Goal: Task Accomplishment & Management: Complete application form

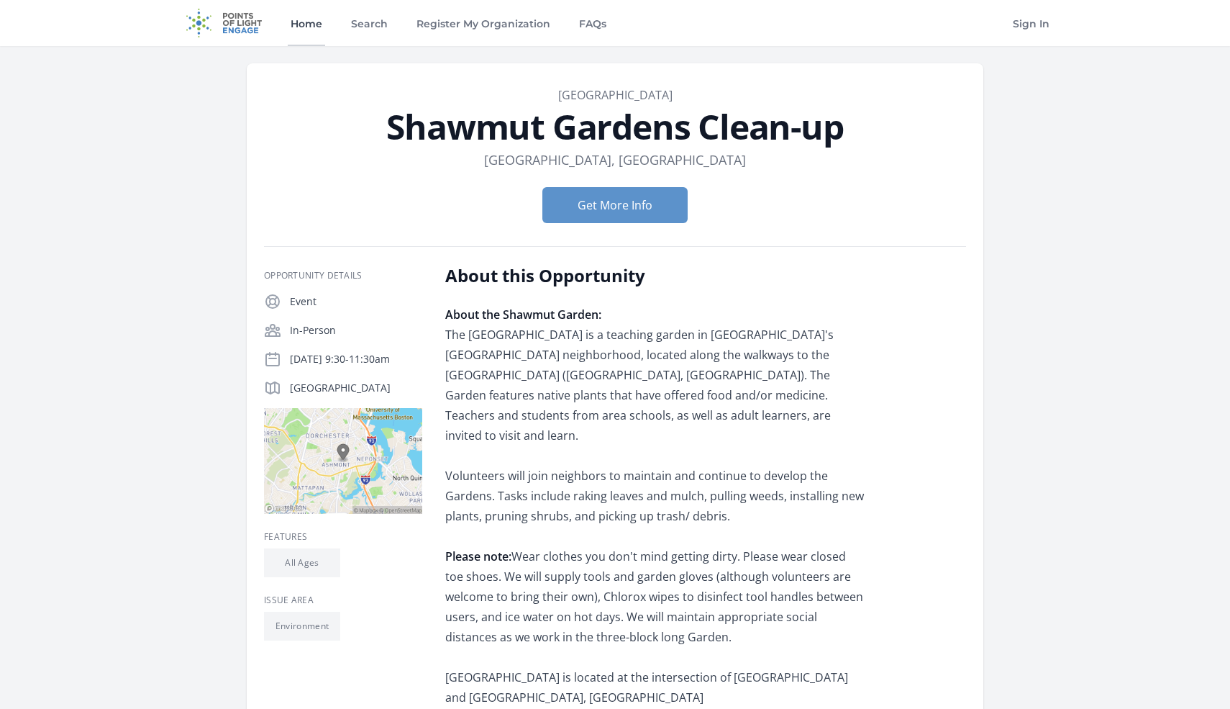
click at [301, 19] on link "Home" at bounding box center [306, 23] width 37 height 46
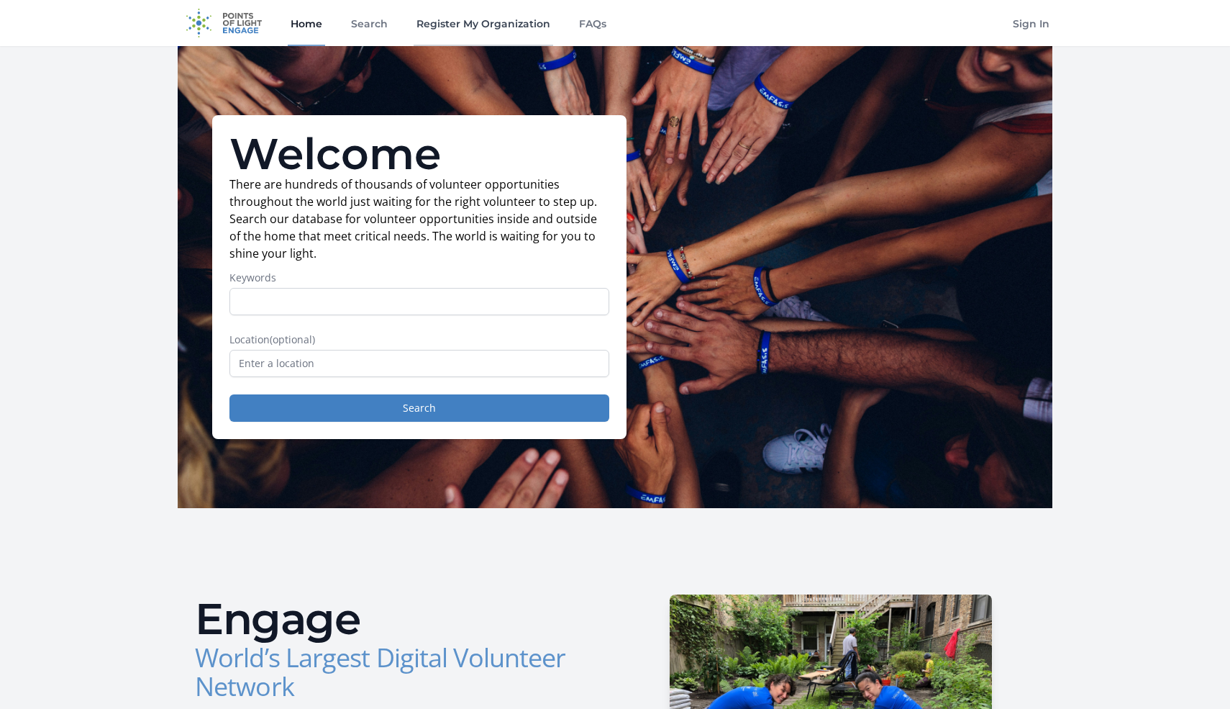
click at [499, 21] on link "Register My Organization" at bounding box center [484, 23] width 140 height 46
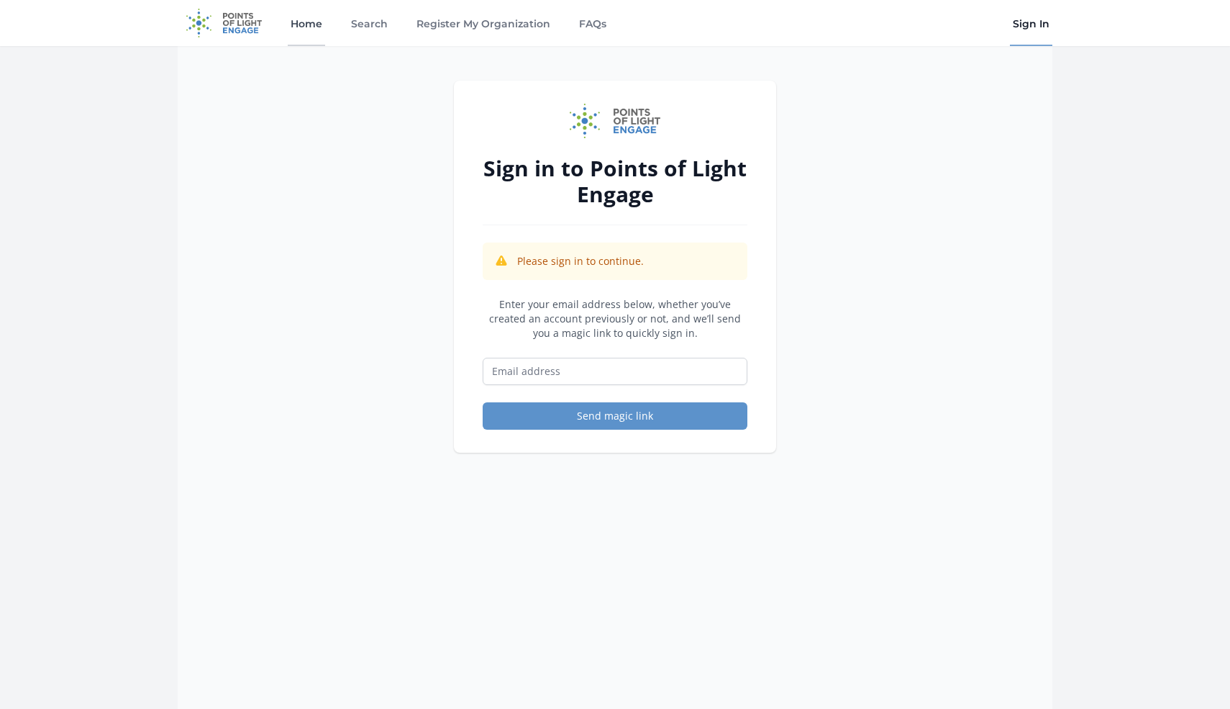
click at [291, 29] on link "Home" at bounding box center [306, 23] width 37 height 46
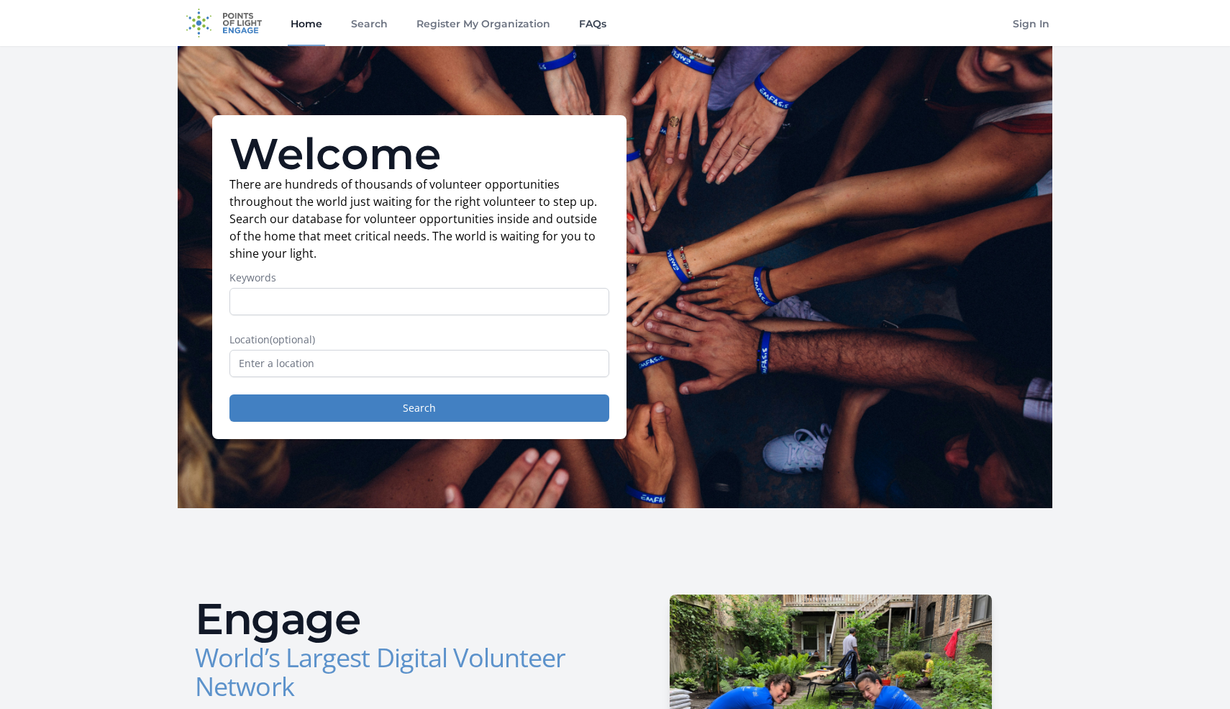
click at [589, 21] on link "FAQs" at bounding box center [592, 23] width 33 height 46
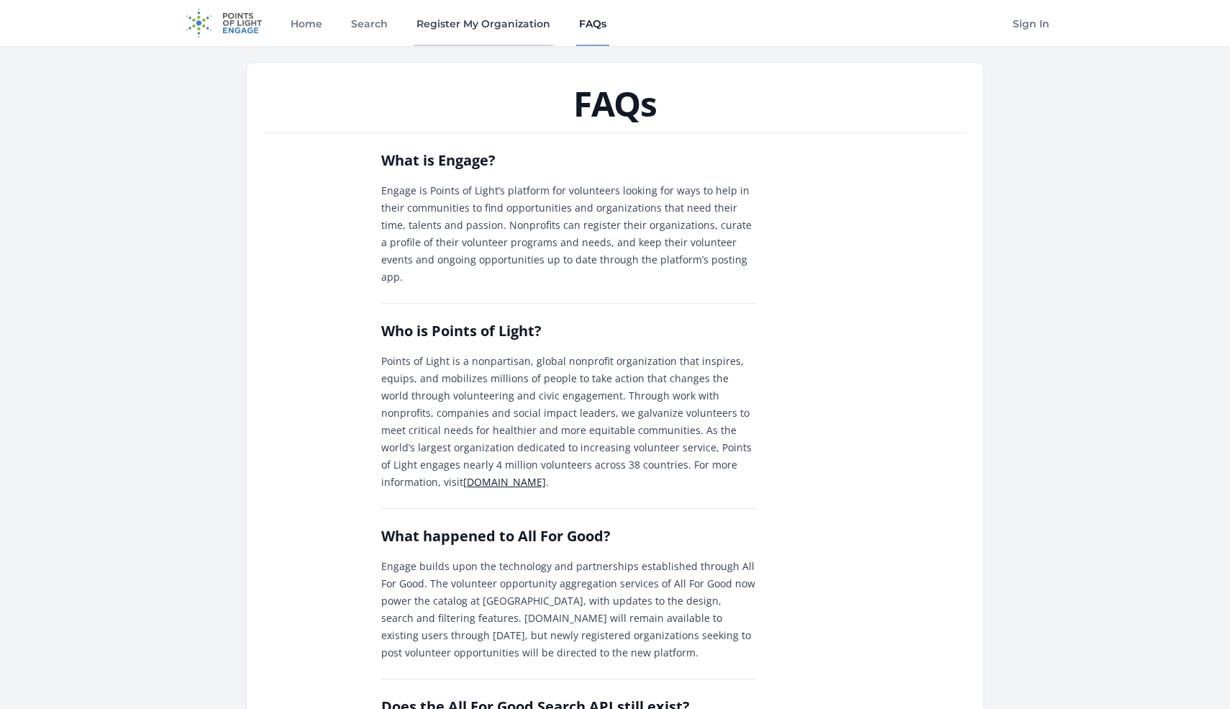
click at [503, 33] on link "Register My Organization" at bounding box center [484, 23] width 140 height 46
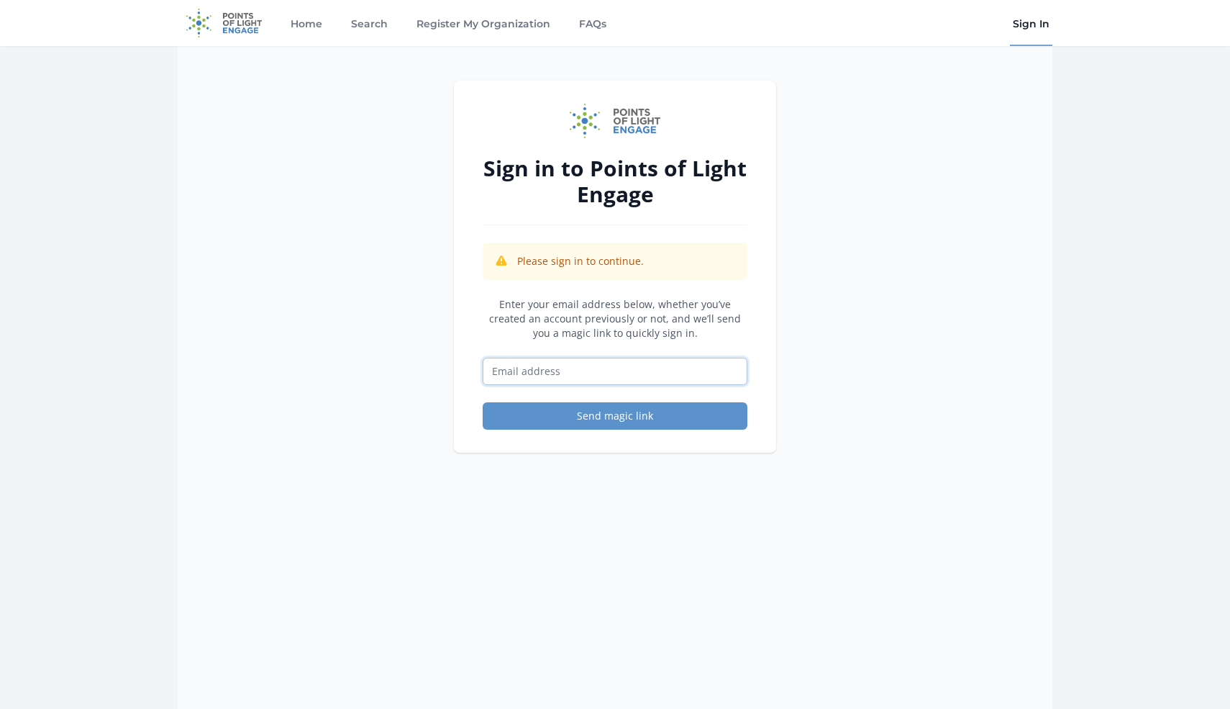
click at [599, 368] on input "Email address" at bounding box center [615, 371] width 265 height 27
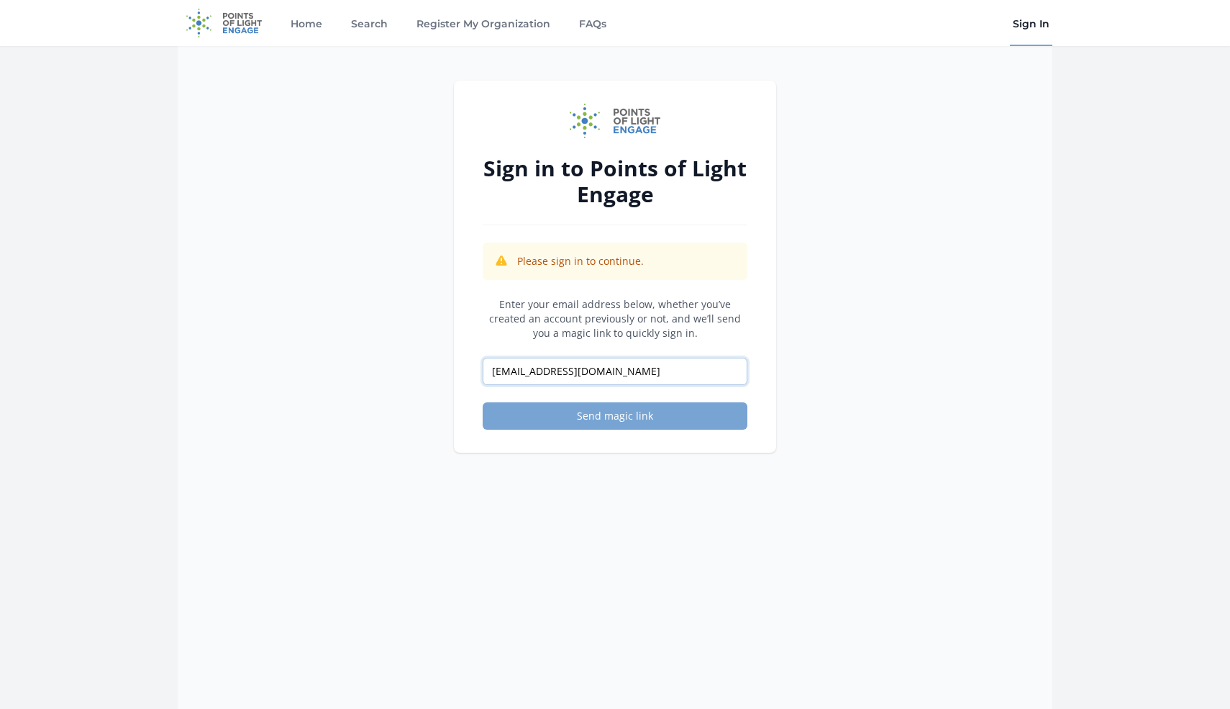
type input "[EMAIL_ADDRESS][DOMAIN_NAME]"
click at [698, 421] on button "Send magic link" at bounding box center [615, 415] width 265 height 27
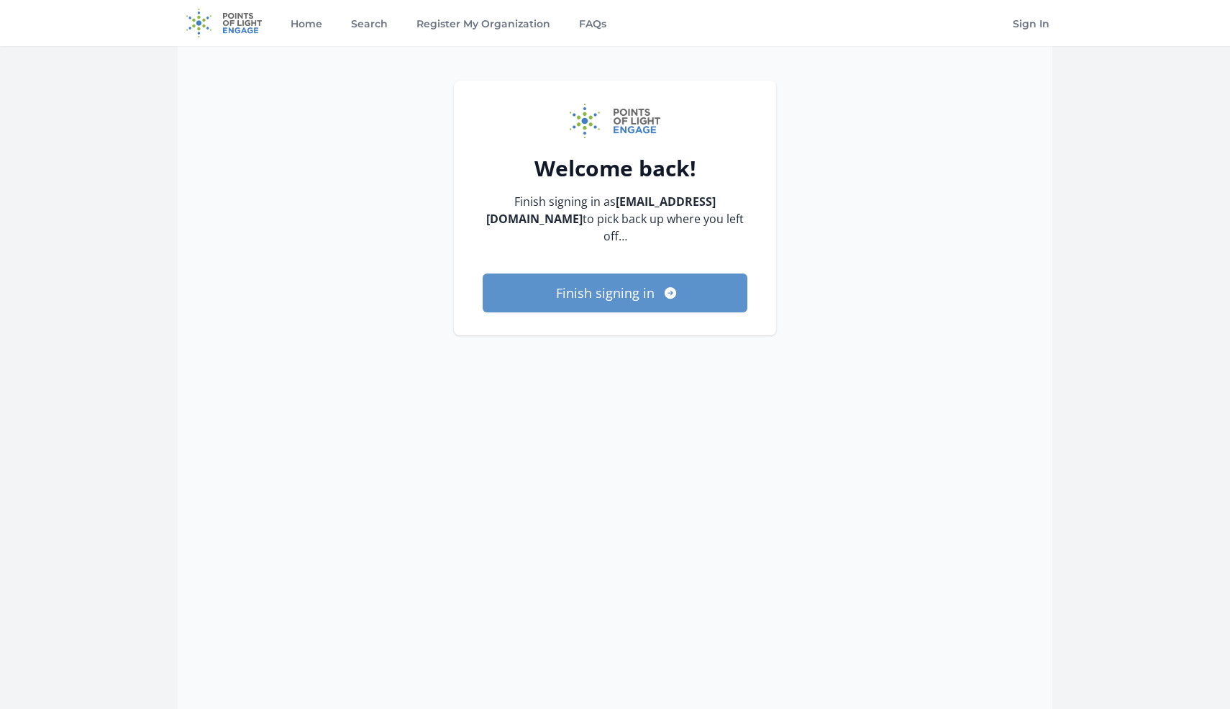
click at [653, 273] on button "Finish signing in" at bounding box center [615, 292] width 265 height 39
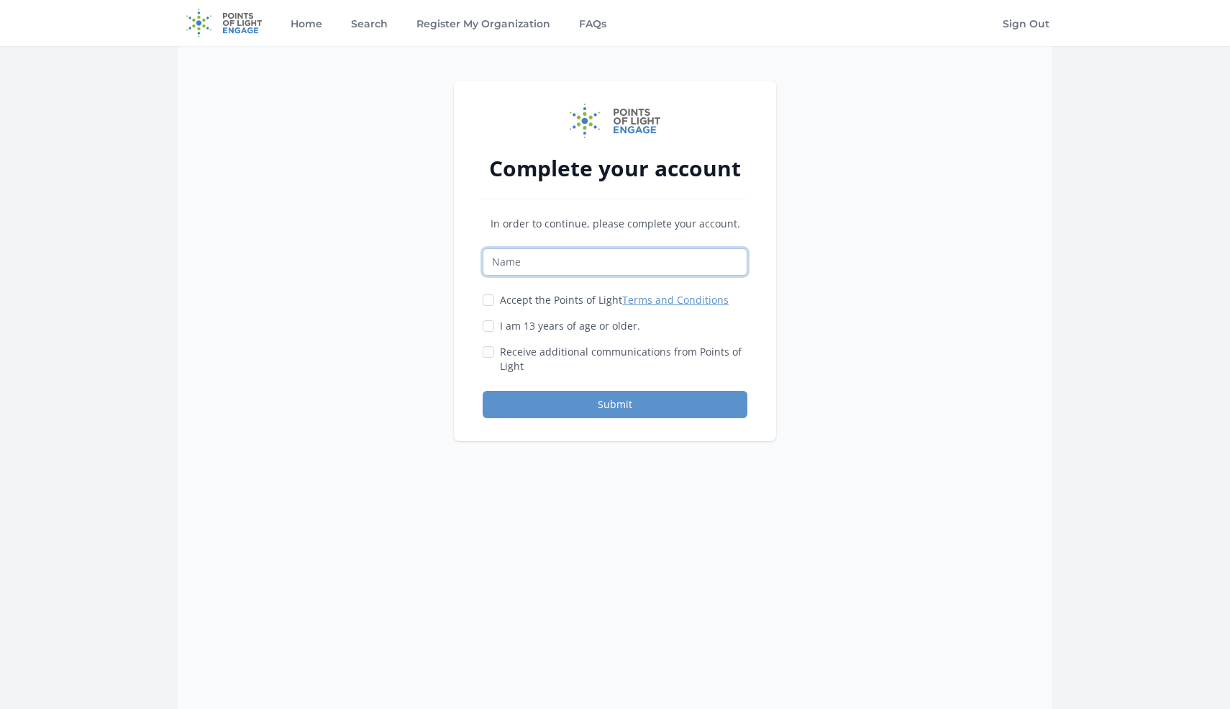
click at [627, 266] on input "Name" at bounding box center [615, 261] width 265 height 27
type input "Natalia Wesolowski"
click at [483, 327] on input "I am 13 years of age or older." at bounding box center [489, 326] width 12 height 12
checkbox input "true"
click at [488, 304] on input "Accept the Points of Light Terms and Conditions" at bounding box center [489, 300] width 12 height 12
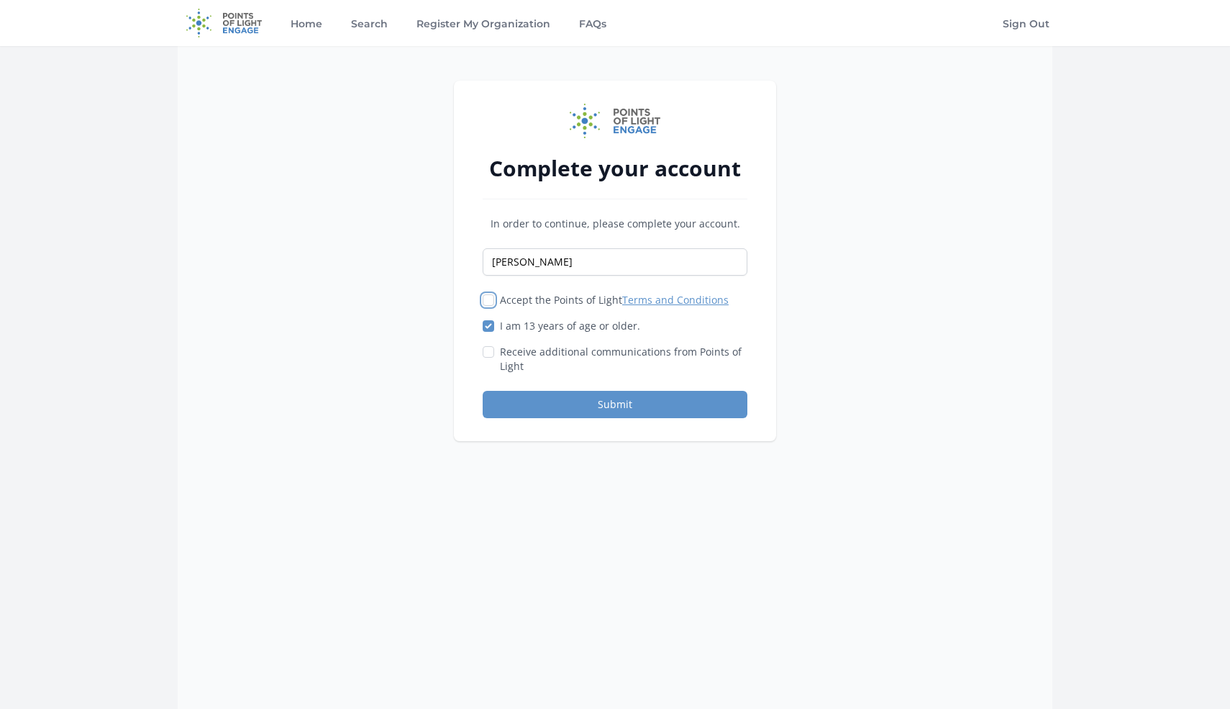
checkbox input "true"
click at [523, 413] on button "Submit" at bounding box center [615, 404] width 265 height 27
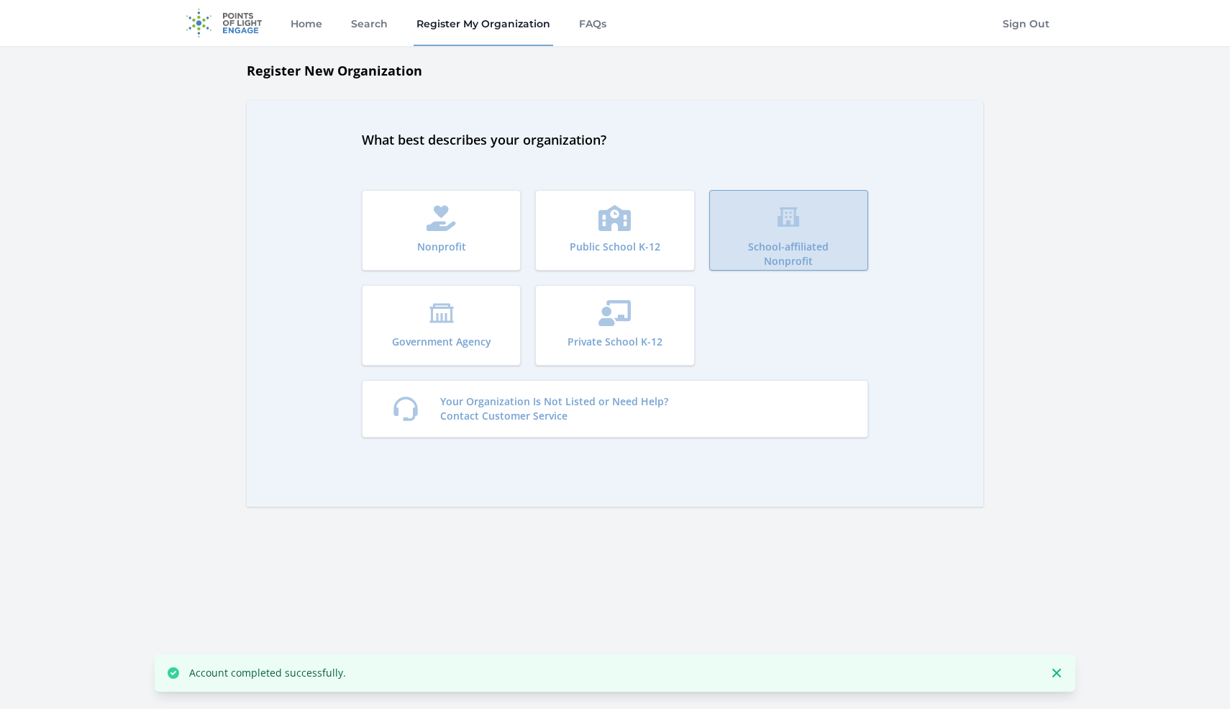
click at [802, 242] on p "School-affiliated Nonprofit" at bounding box center [788, 254] width 117 height 29
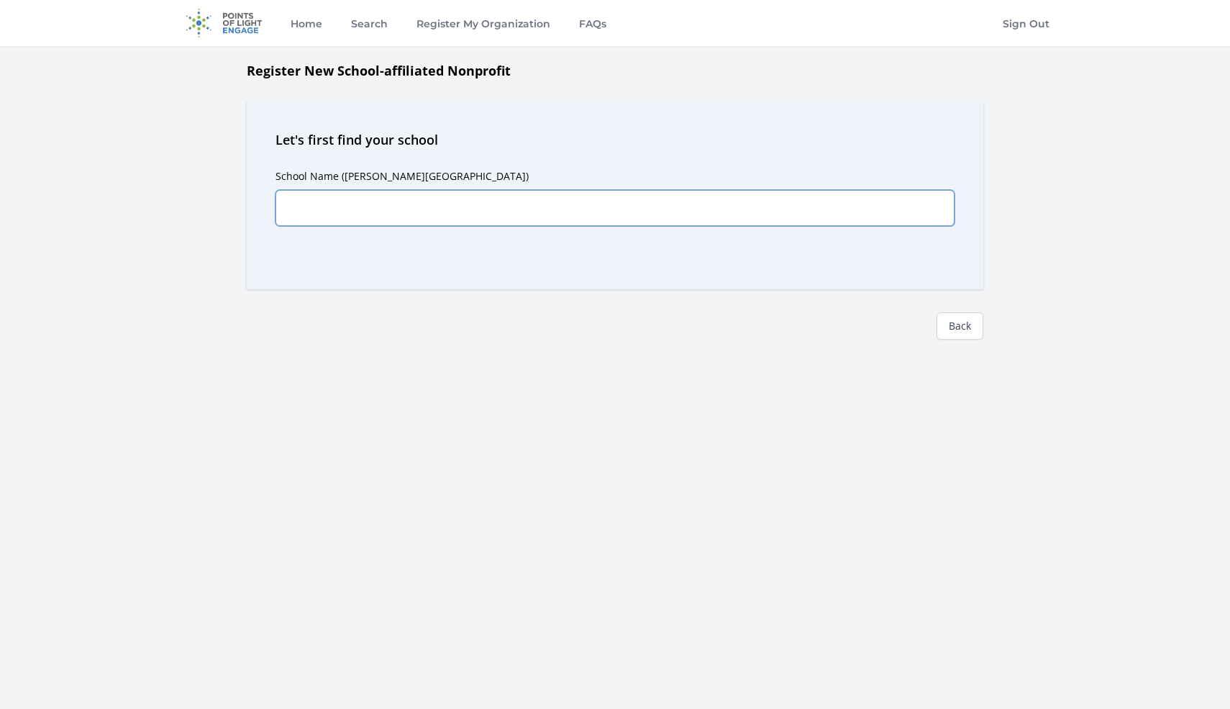
click at [607, 209] on input "School Name ([PERSON_NAME][GEOGRAPHIC_DATA])" at bounding box center [615, 208] width 679 height 36
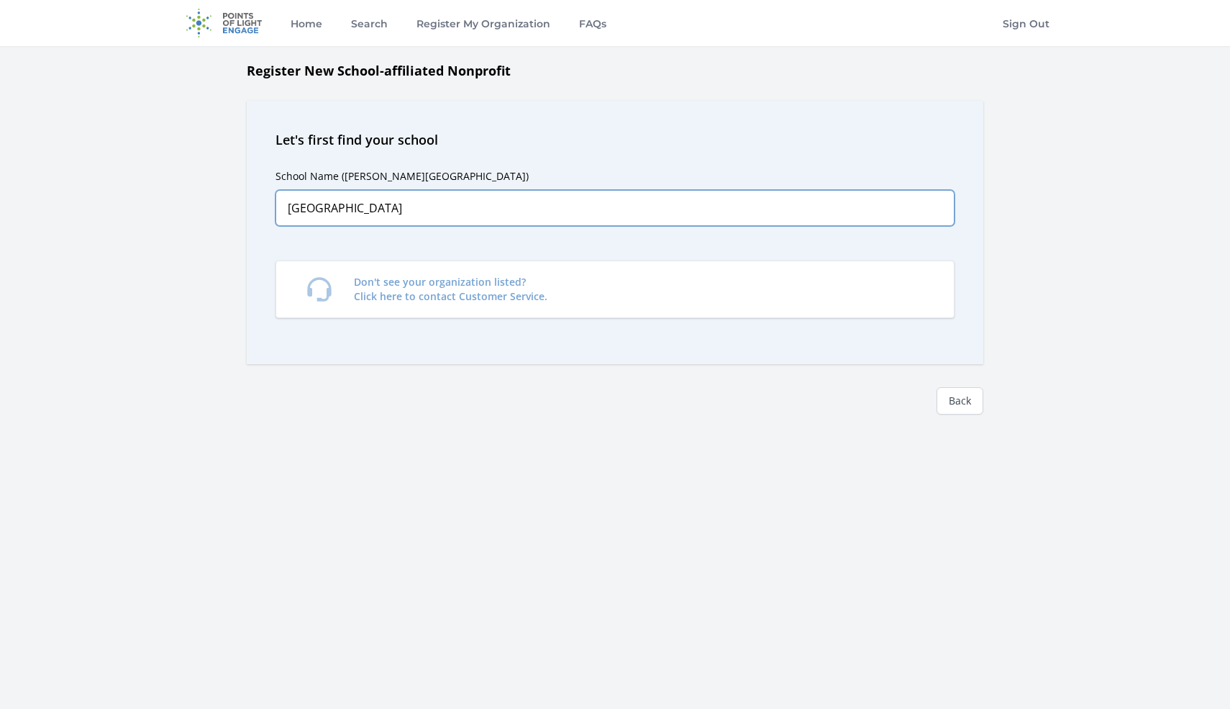
type input "[GEOGRAPHIC_DATA]"
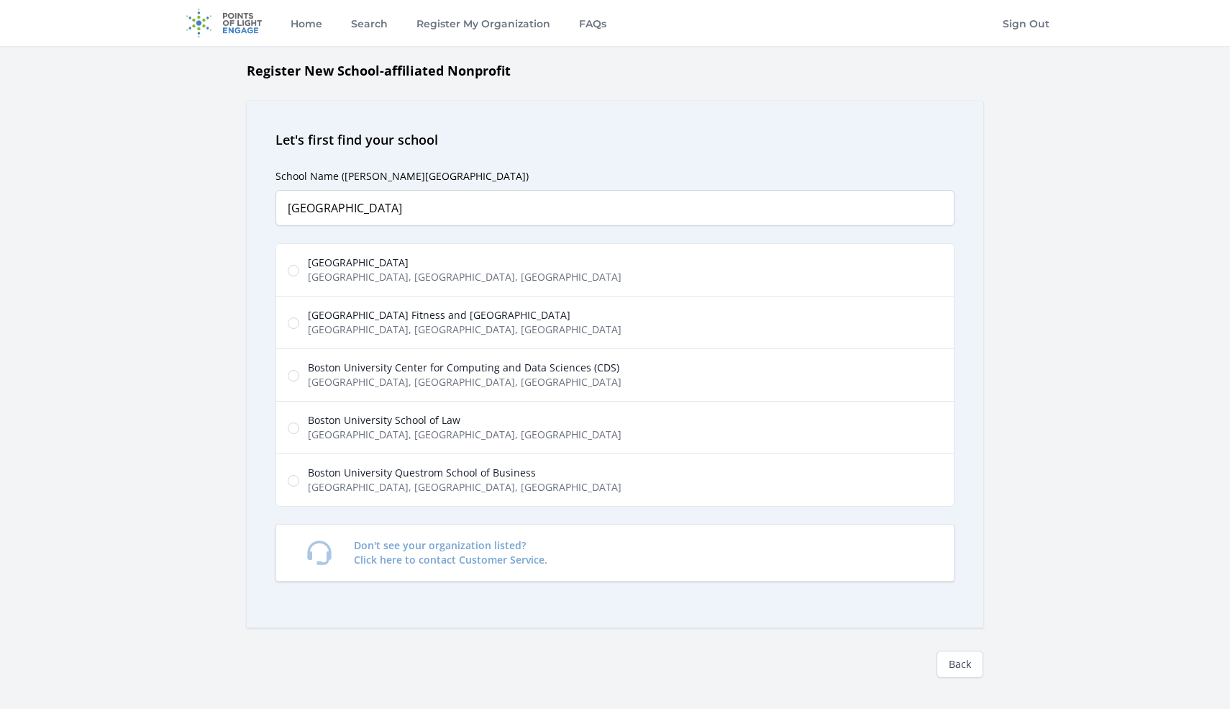
click at [296, 264] on label "[GEOGRAPHIC_DATA] [GEOGRAPHIC_DATA], [GEOGRAPHIC_DATA], [GEOGRAPHIC_DATA], [GEO…" at bounding box center [615, 269] width 679 height 53
click at [296, 265] on input "[GEOGRAPHIC_DATA] [GEOGRAPHIC_DATA], [GEOGRAPHIC_DATA], [GEOGRAPHIC_DATA], [GEO…" at bounding box center [294, 271] width 12 height 12
radio input "true"
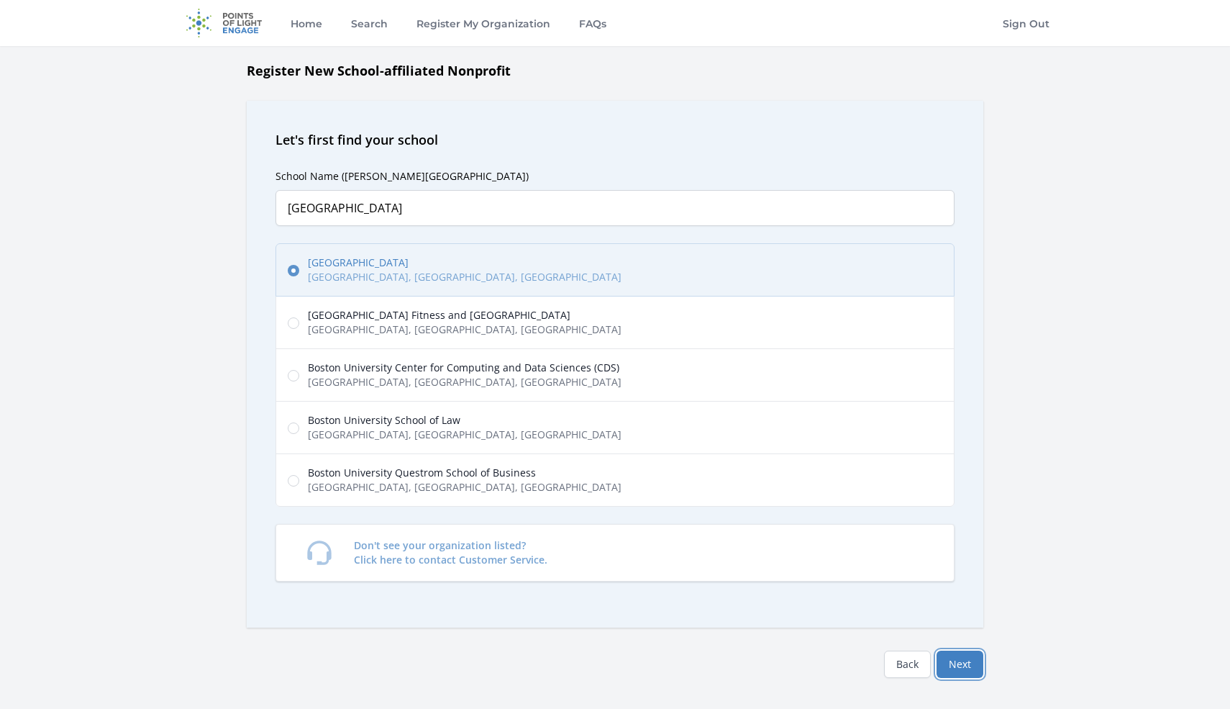
click at [968, 663] on button "Next" at bounding box center [960, 663] width 47 height 27
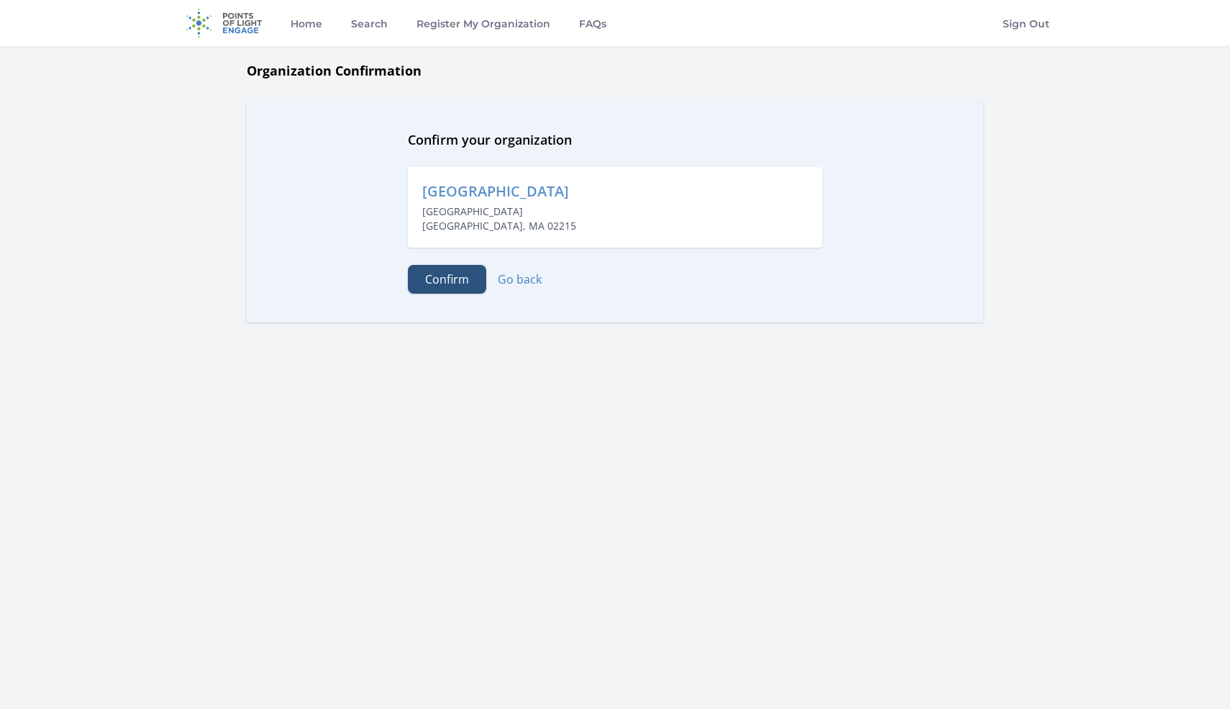
click at [445, 281] on button "Confirm" at bounding box center [447, 279] width 78 height 29
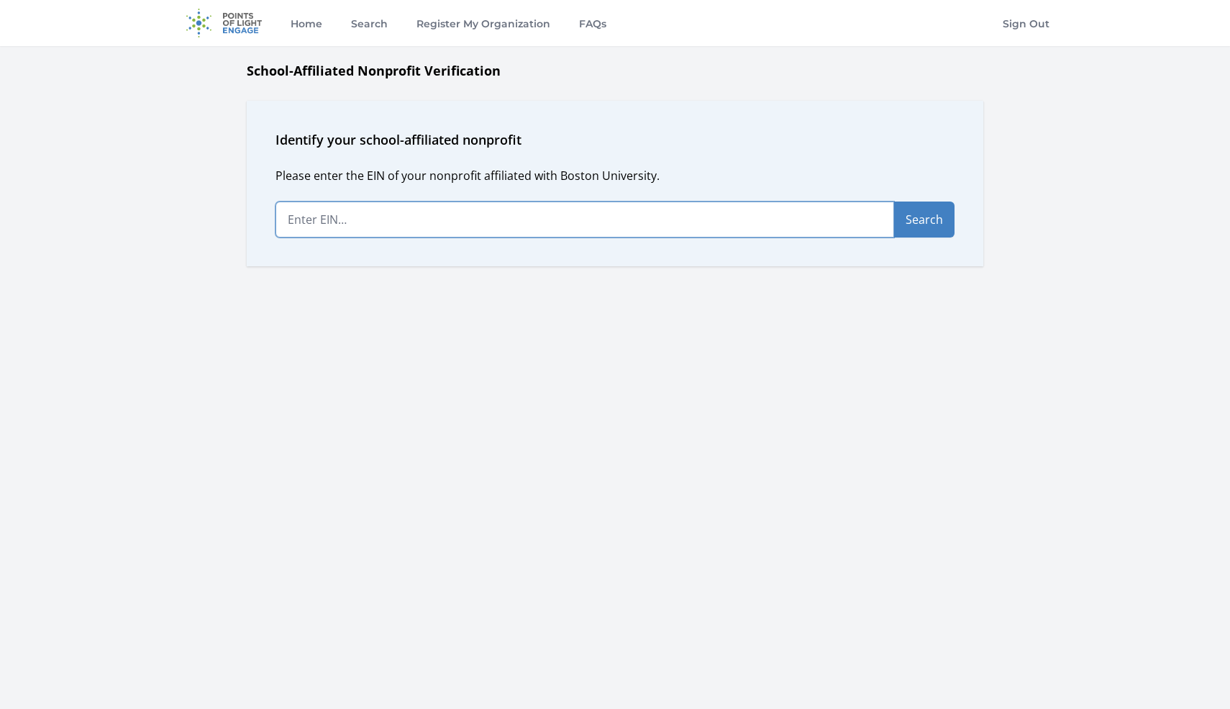
click at [417, 224] on input "text" at bounding box center [585, 219] width 619 height 36
type input "4"
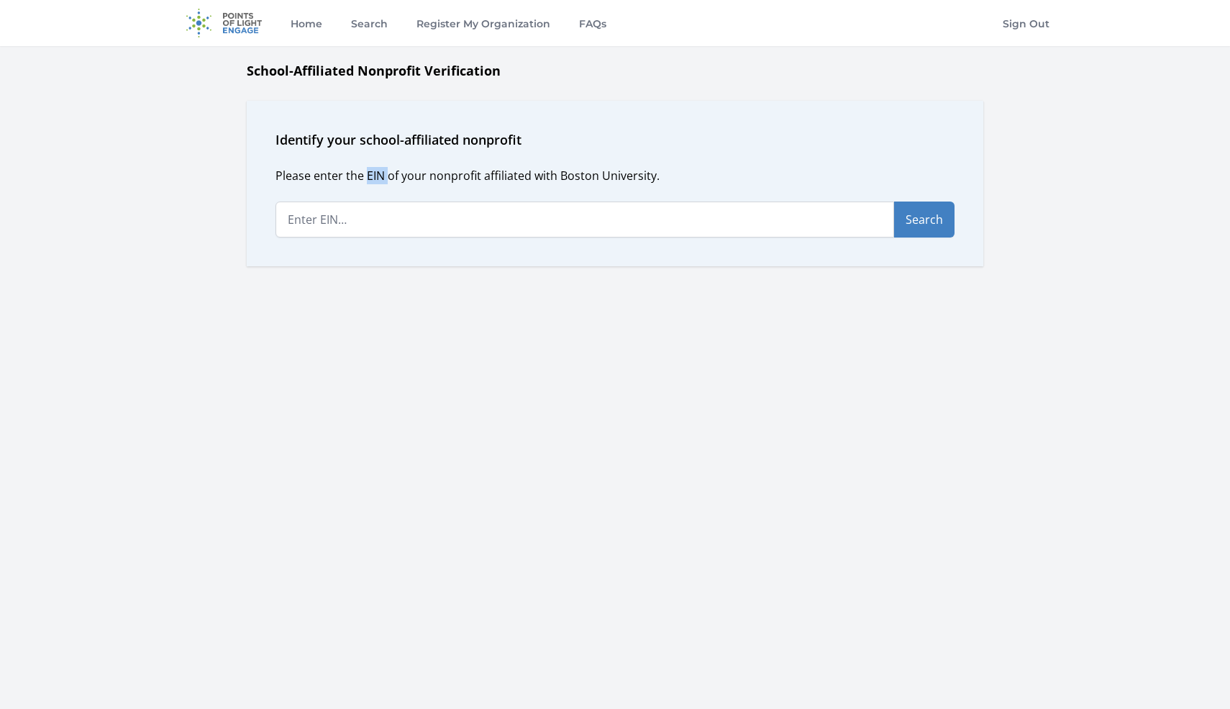
drag, startPoint x: 366, startPoint y: 174, endPoint x: 386, endPoint y: 173, distance: 20.9
click at [386, 173] on p "Please enter the EIN of your nonprofit affiliated with Boston University." at bounding box center [615, 175] width 679 height 17
copy p "EIN"
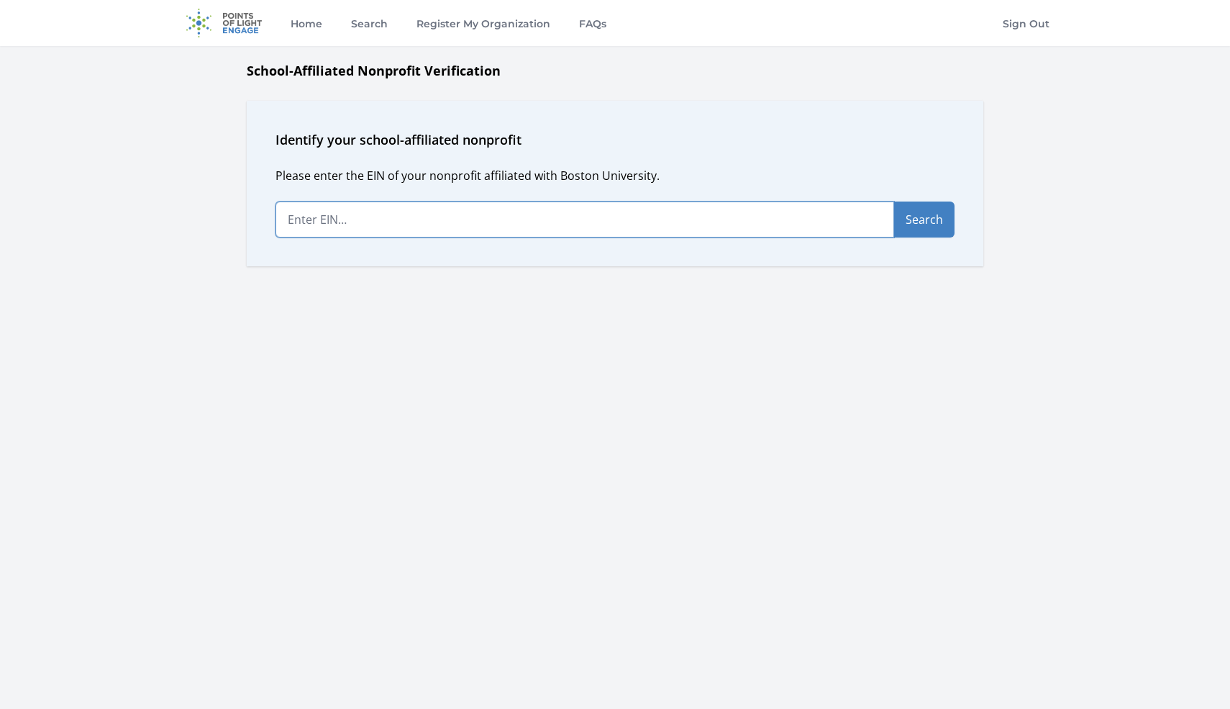
click at [509, 233] on input "text" at bounding box center [585, 219] width 619 height 36
paste input "[US_EMPLOYER_IDENTIFICATION_NUMBER]"
type input "[US_EMPLOYER_IDENTIFICATION_NUMBER]"
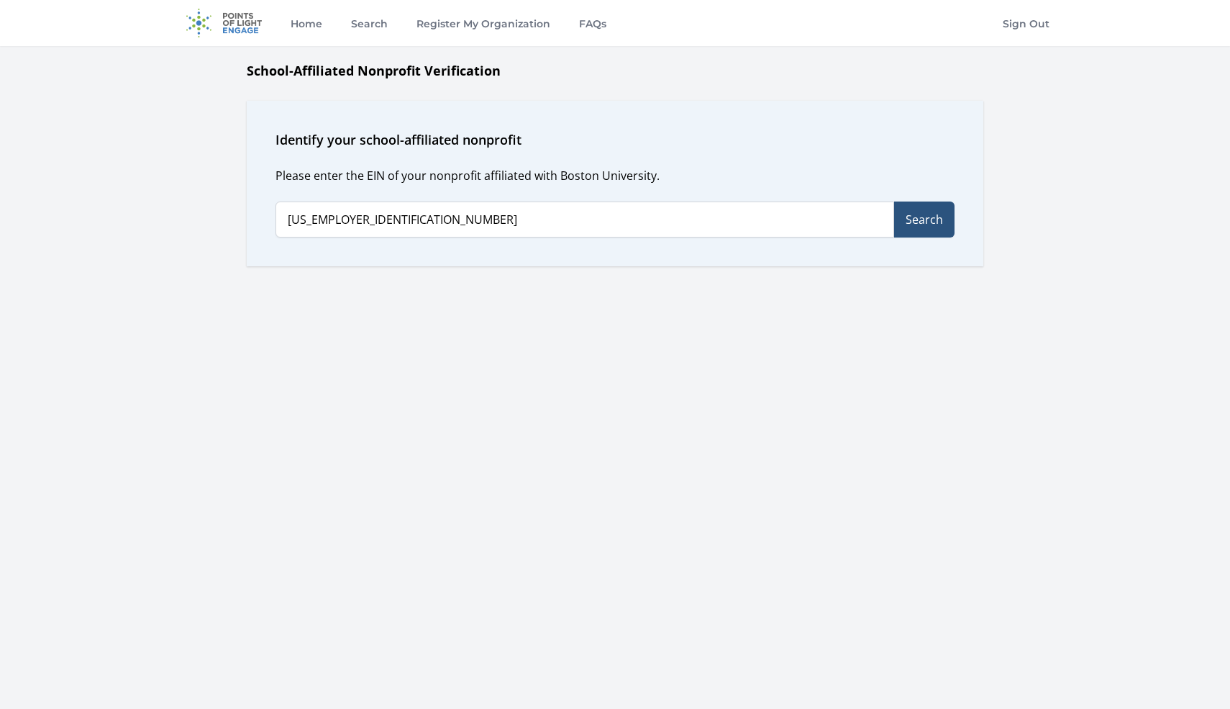
click at [942, 216] on button "Search" at bounding box center [924, 219] width 60 height 36
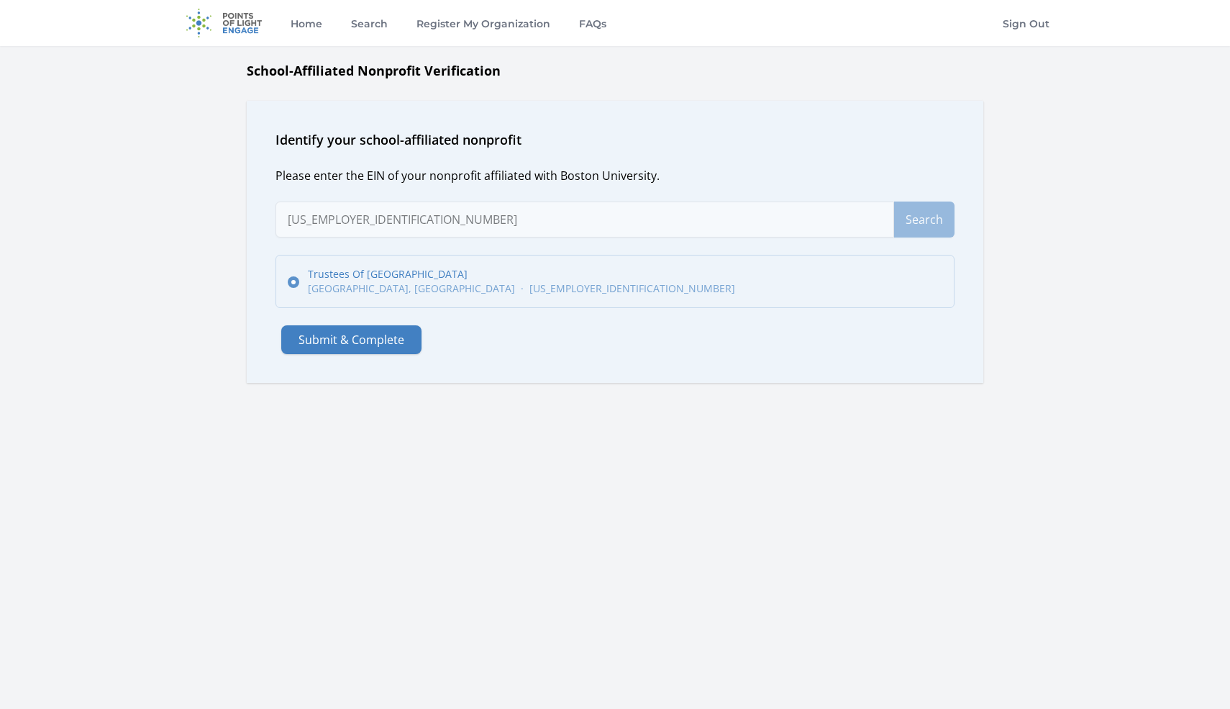
click at [453, 289] on label "Trustees Of [GEOGRAPHIC_DATA] [GEOGRAPHIC_DATA], [GEOGRAPHIC_DATA] · [US_EMPLOY…" at bounding box center [615, 281] width 679 height 53
click at [299, 288] on input "Trustees Of [GEOGRAPHIC_DATA] [GEOGRAPHIC_DATA], [GEOGRAPHIC_DATA] · [US_EMPLOY…" at bounding box center [294, 282] width 12 height 12
